Goal: Information Seeking & Learning: Learn about a topic

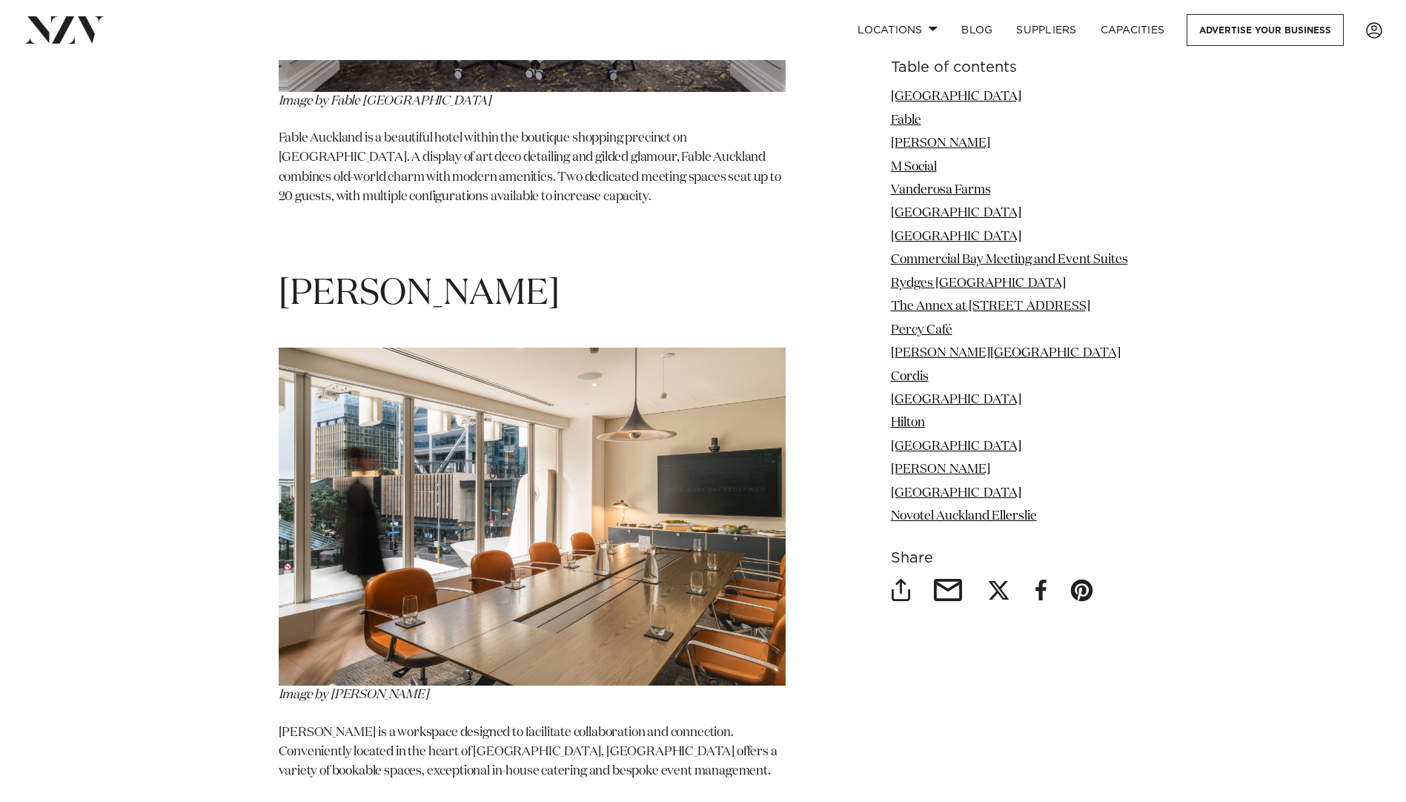
scroll to position [2966, 0]
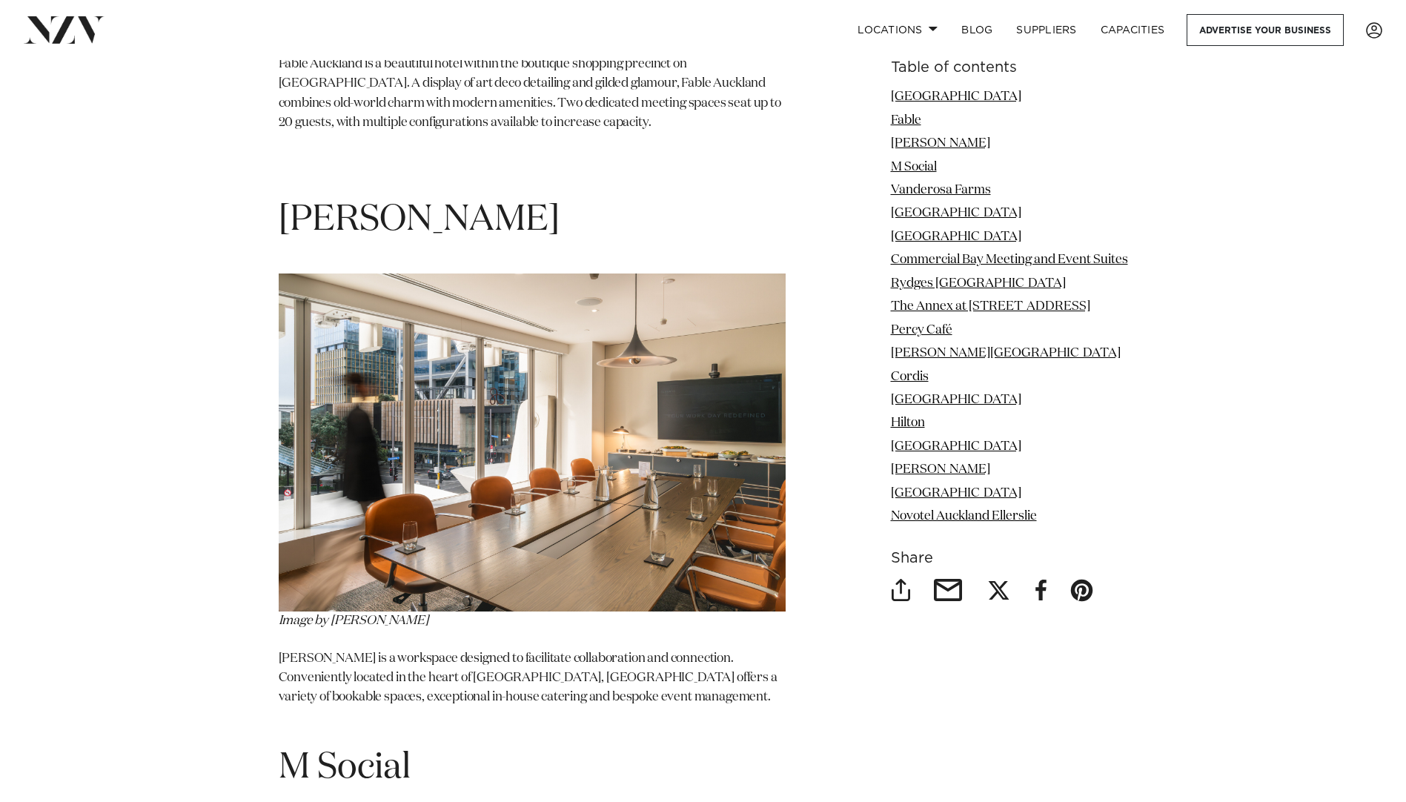
click at [354, 162] on h1 "[PERSON_NAME]" at bounding box center [532, 197] width 507 height 93
drag, startPoint x: 354, startPoint y: 162, endPoint x: 325, endPoint y: 194, distance: 43.0
click at [298, 191] on h1 "[PERSON_NAME]" at bounding box center [532, 197] width 507 height 93
click at [913, 140] on link "[PERSON_NAME]" at bounding box center [940, 143] width 99 height 13
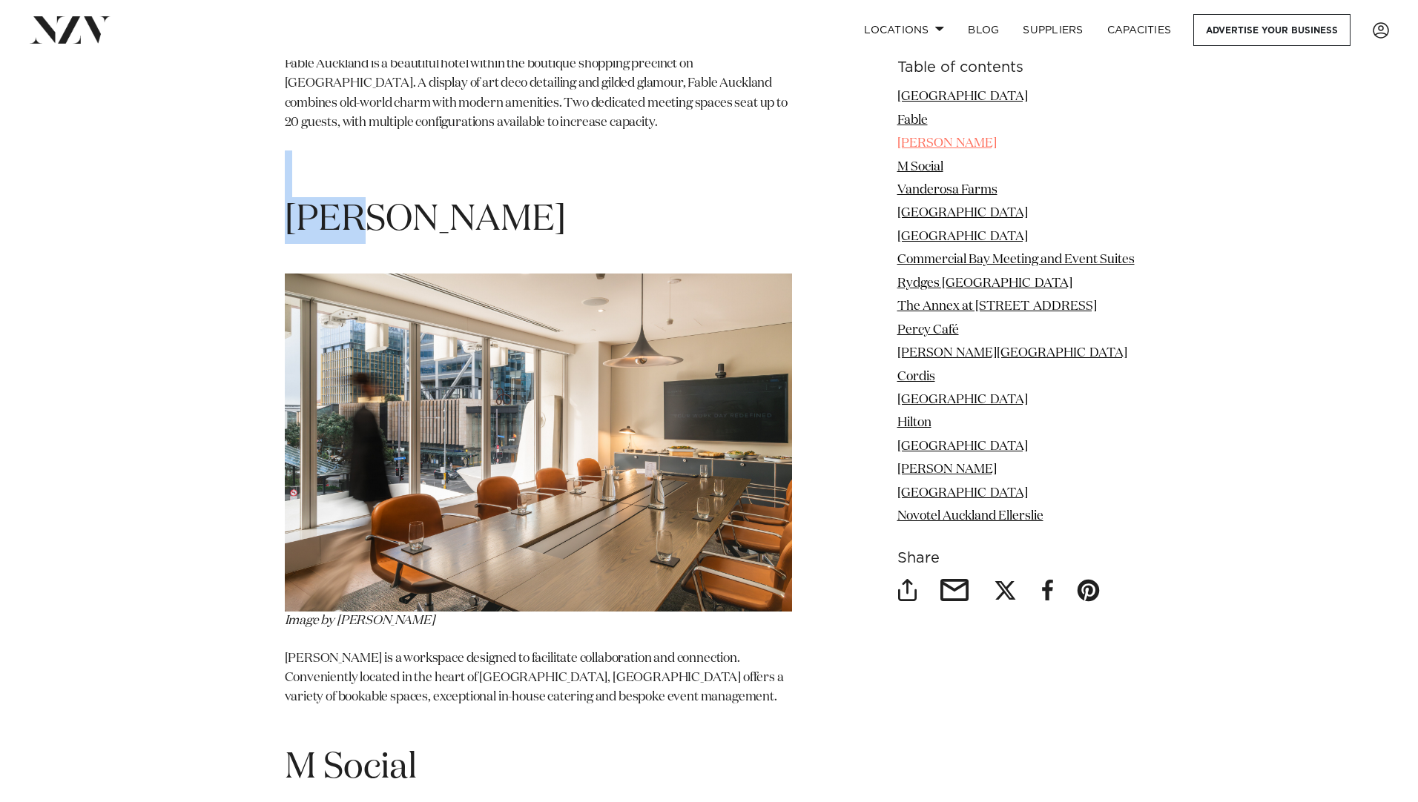
scroll to position [3009, 0]
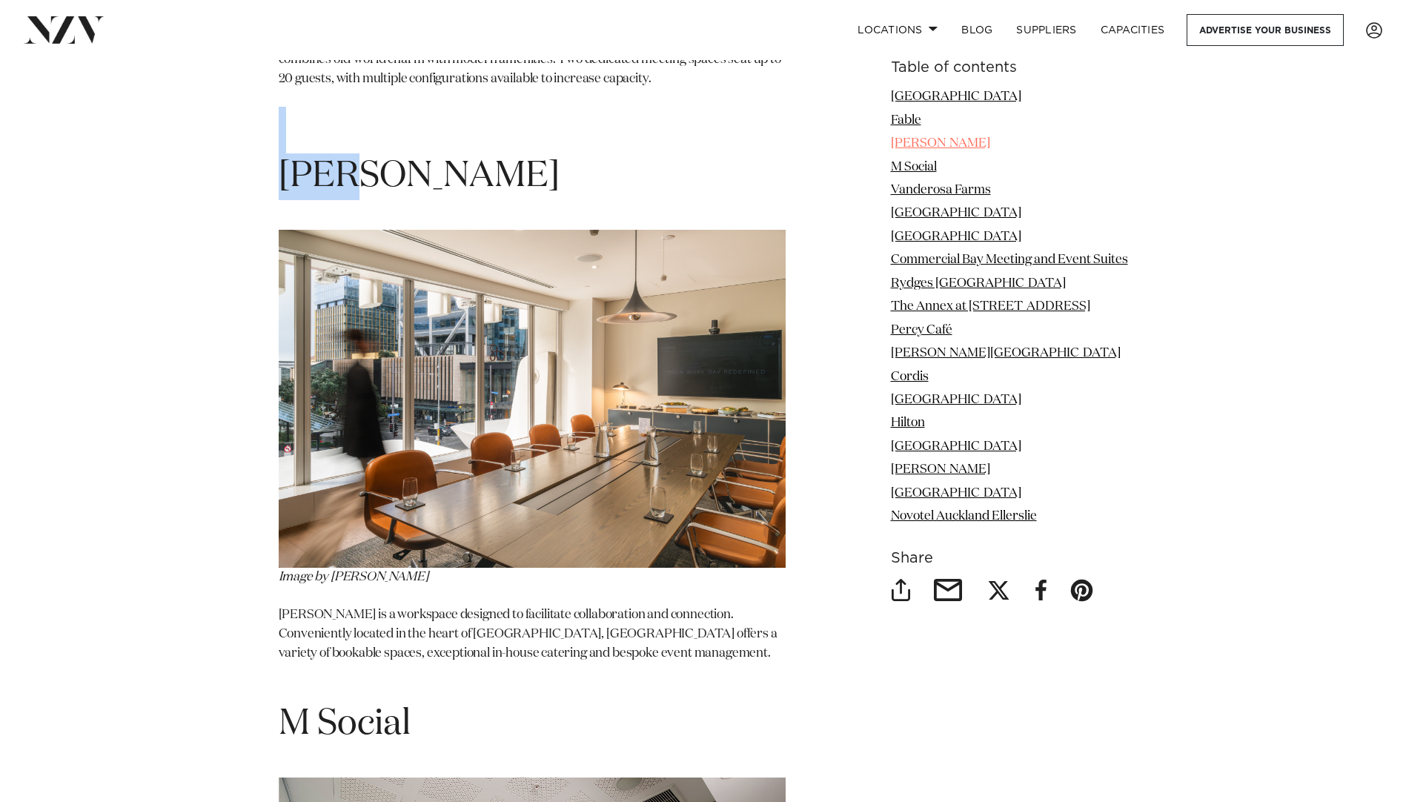
click at [913, 140] on link "[PERSON_NAME]" at bounding box center [940, 143] width 99 height 13
click at [523, 274] on img at bounding box center [532, 399] width 507 height 338
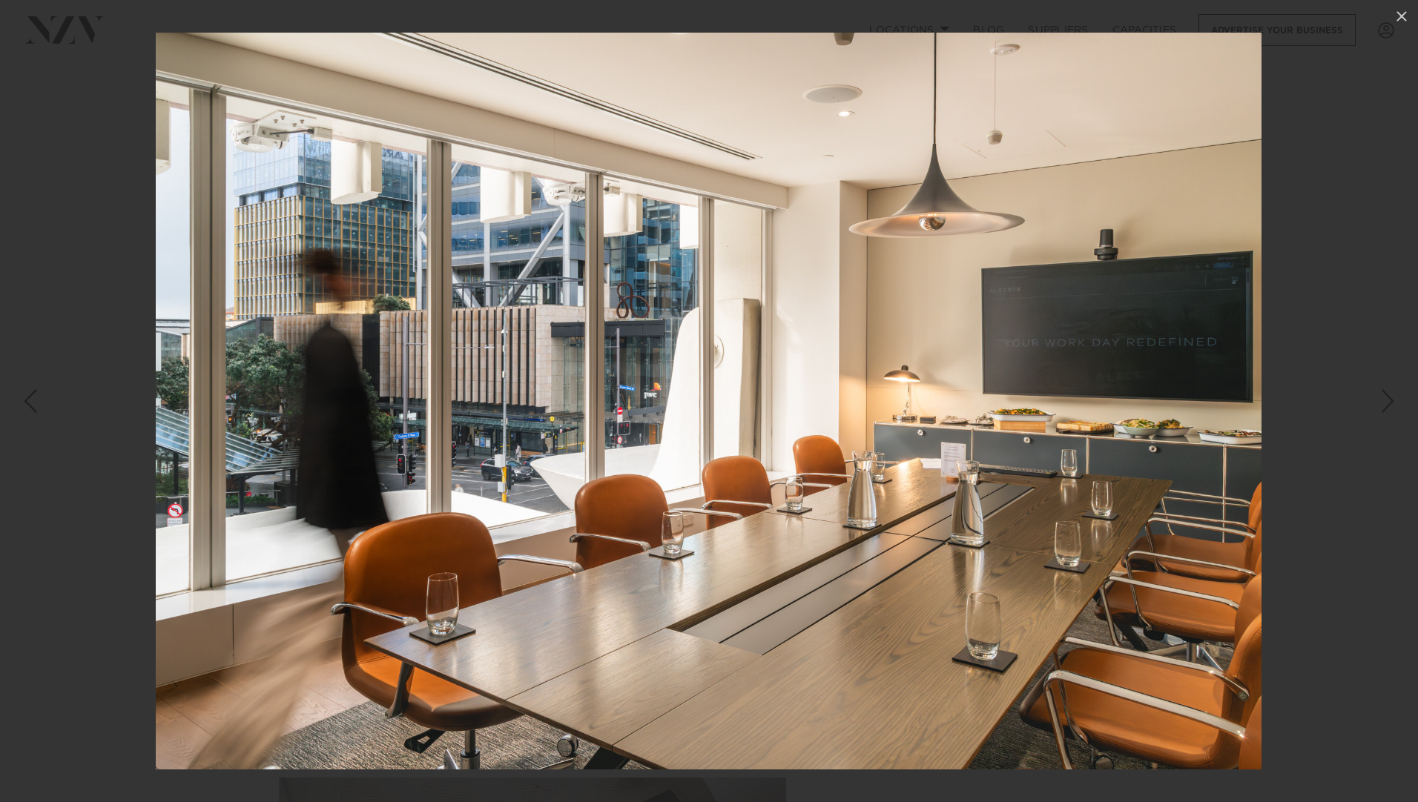
click at [113, 227] on div at bounding box center [709, 401] width 1418 height 802
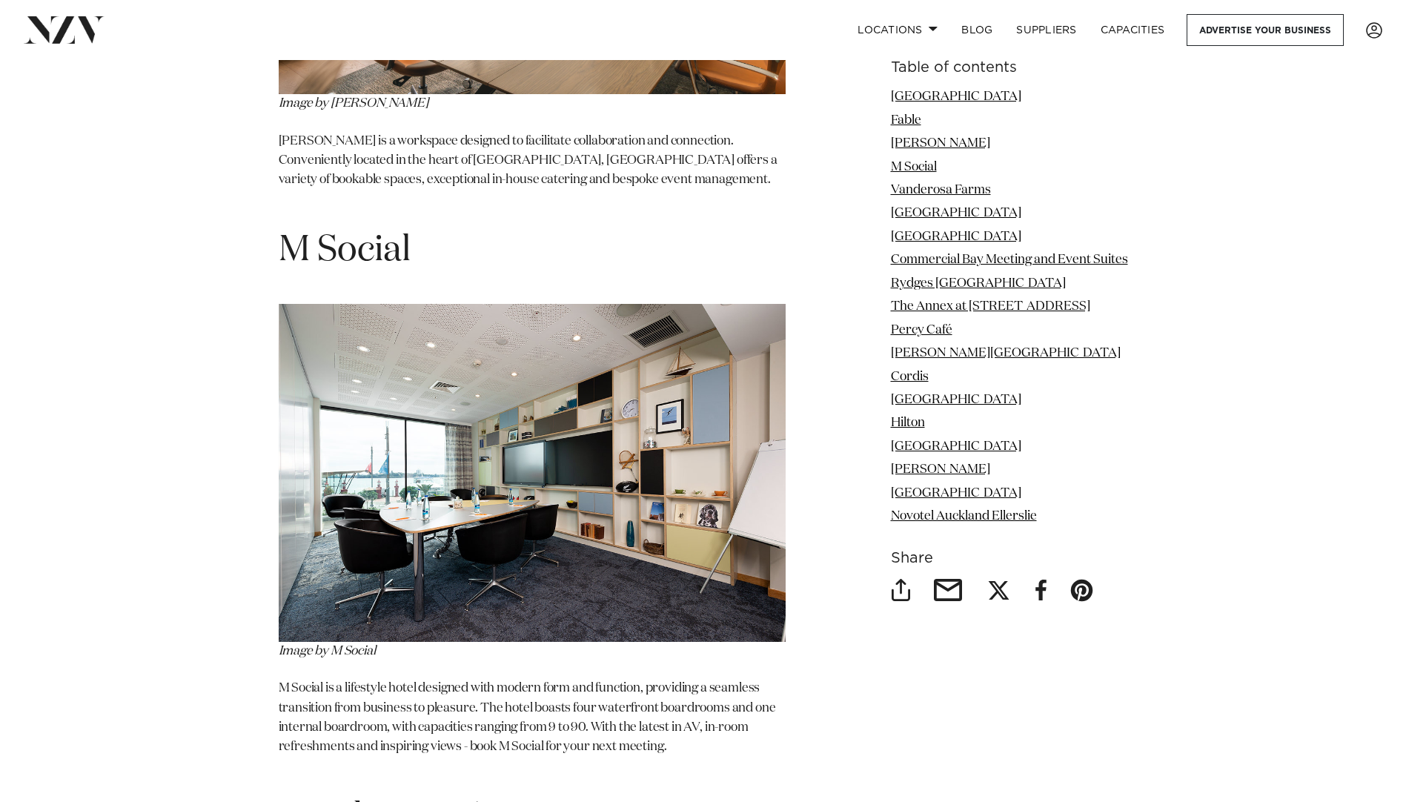
scroll to position [3454, 0]
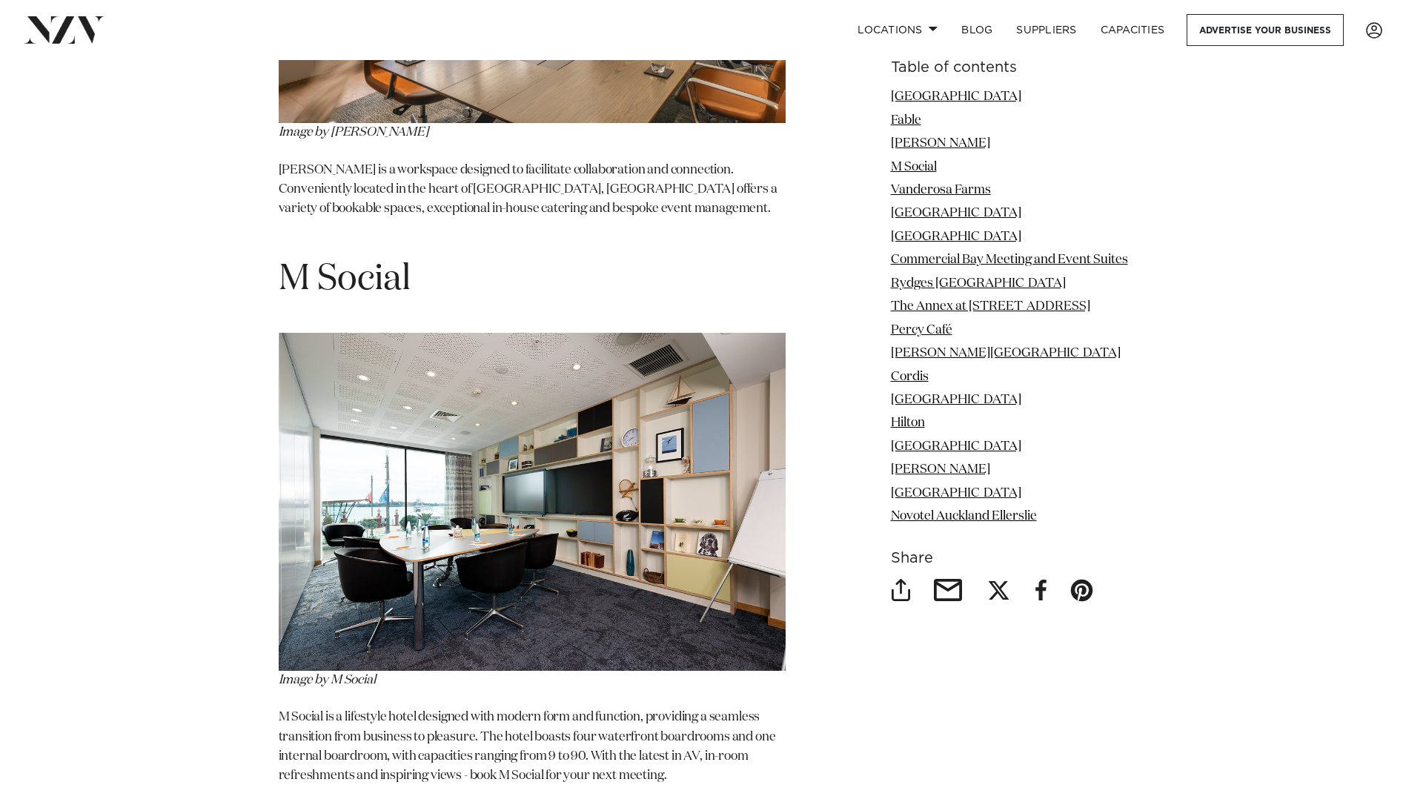
click at [361, 257] on h1 "M Social" at bounding box center [532, 280] width 507 height 47
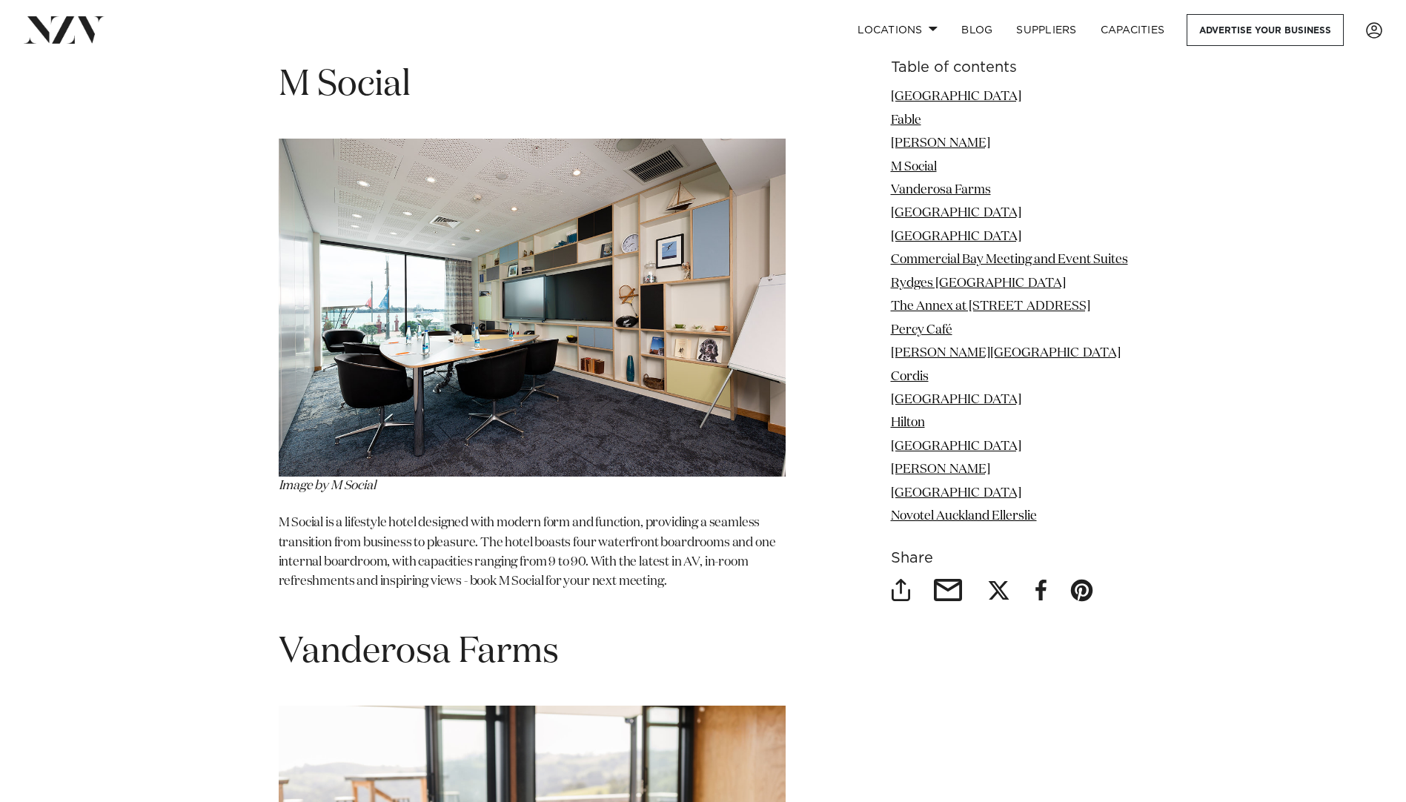
scroll to position [3677, 0]
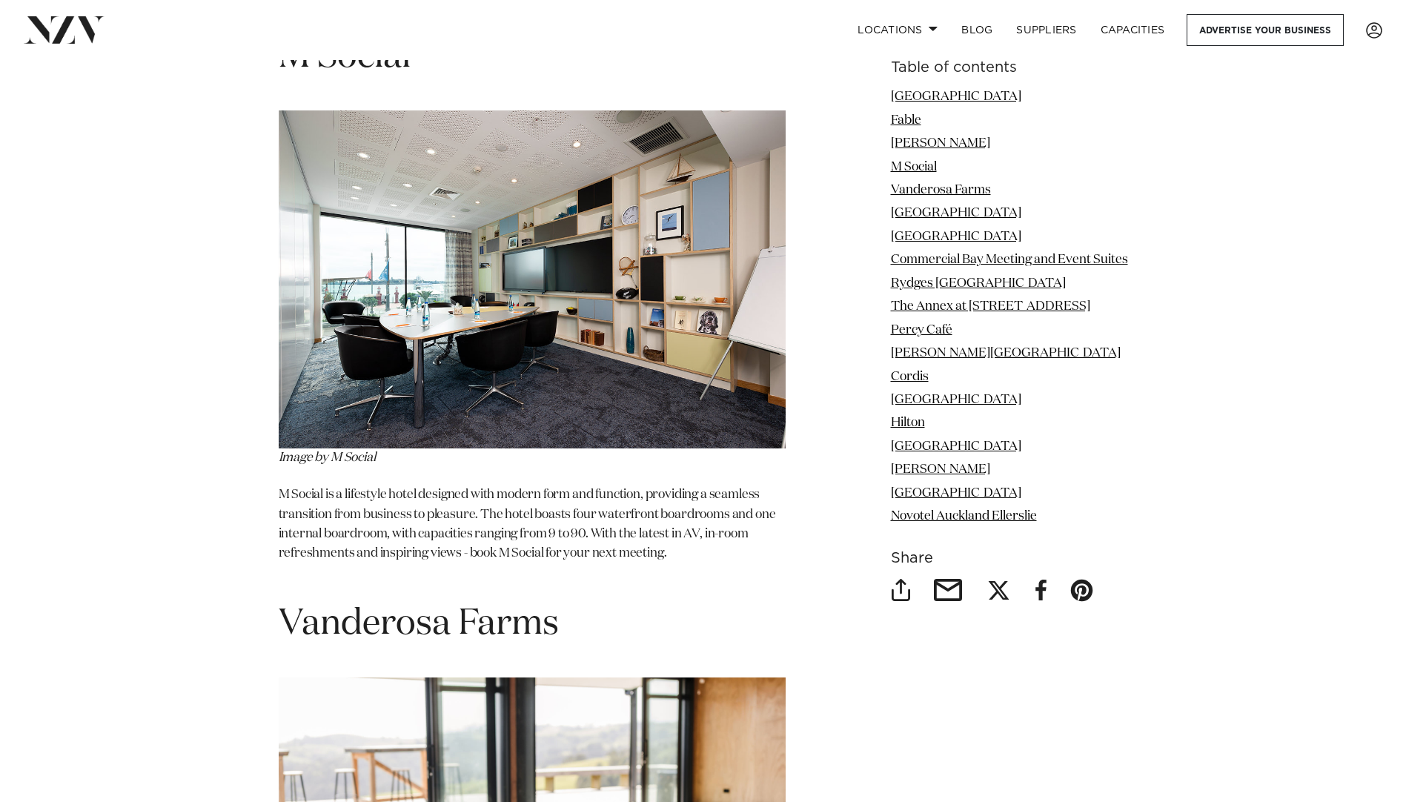
click at [365, 334] on img at bounding box center [532, 279] width 507 height 338
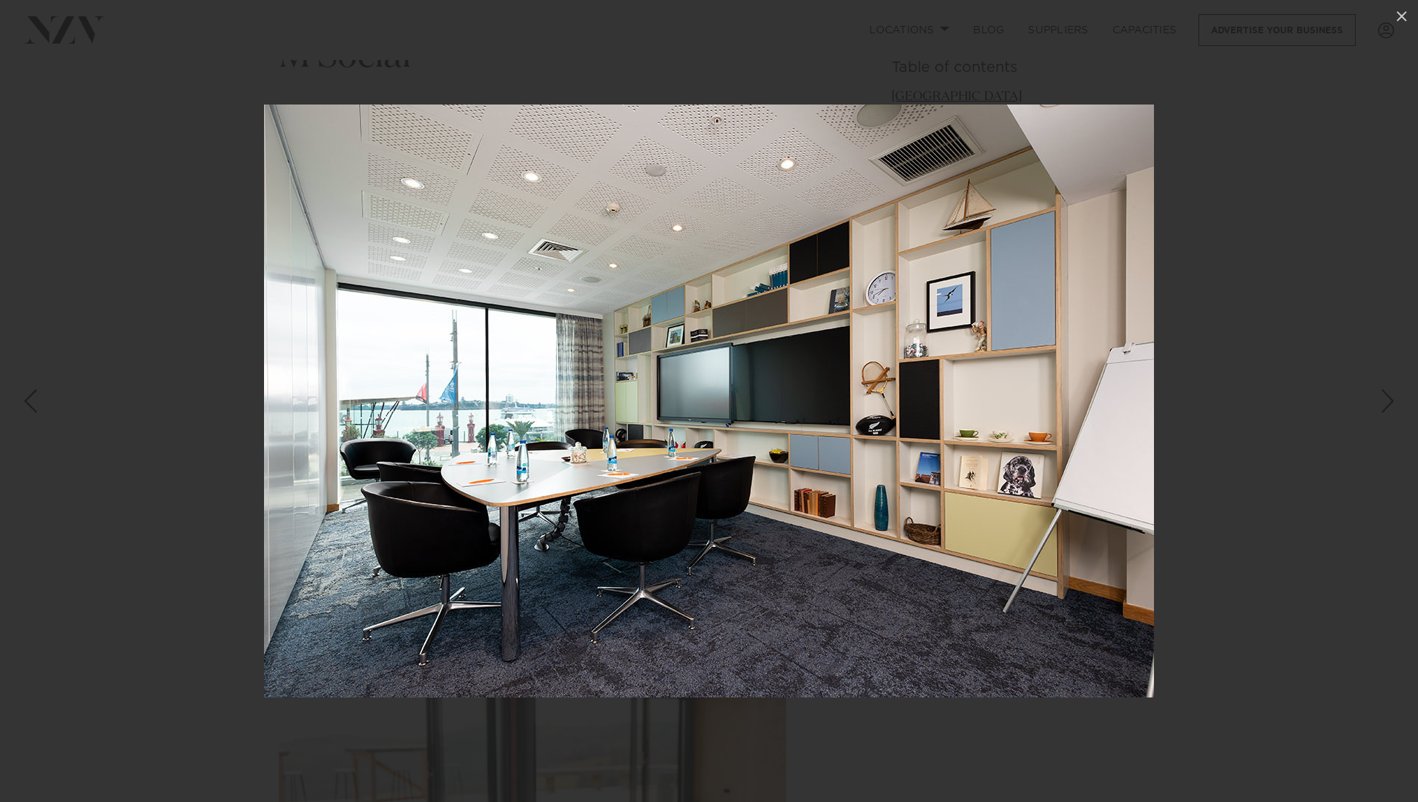
drag, startPoint x: 1200, startPoint y: 78, endPoint x: 1194, endPoint y: 73, distance: 7.9
click at [1200, 77] on div at bounding box center [709, 401] width 1418 height 802
